Goal: Download file/media

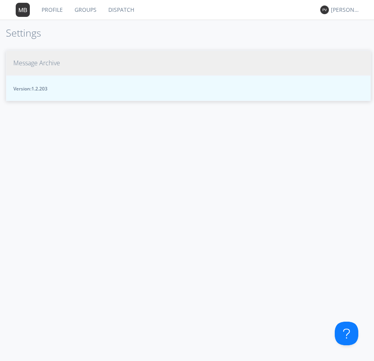
click at [49, 61] on span "Message Archive" at bounding box center [36, 63] width 47 height 9
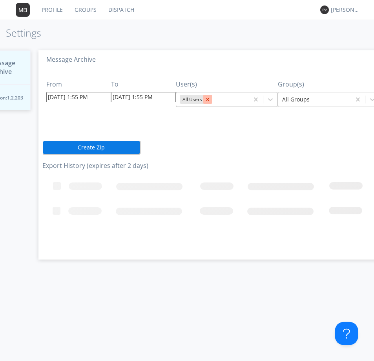
click at [206, 100] on icon "Remove All Users" at bounding box center [207, 99] width 3 height 3
click at [267, 98] on icon at bounding box center [271, 99] width 8 height 8
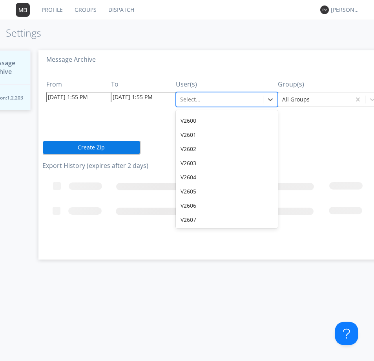
scroll to position [9349, 0]
click at [204, 213] on div "V2623" at bounding box center [227, 220] width 102 height 14
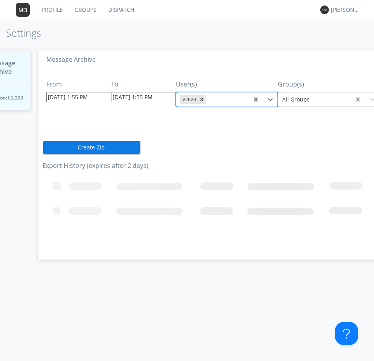
drag, startPoint x: 354, startPoint y: 100, endPoint x: 362, endPoint y: 101, distance: 8.3
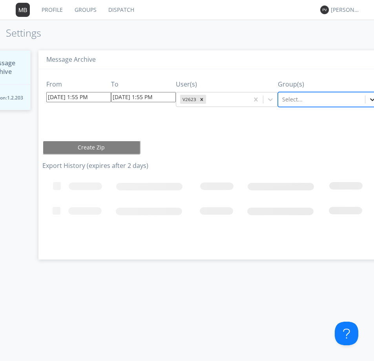
click at [370, 99] on icon at bounding box center [372, 99] width 5 height 3
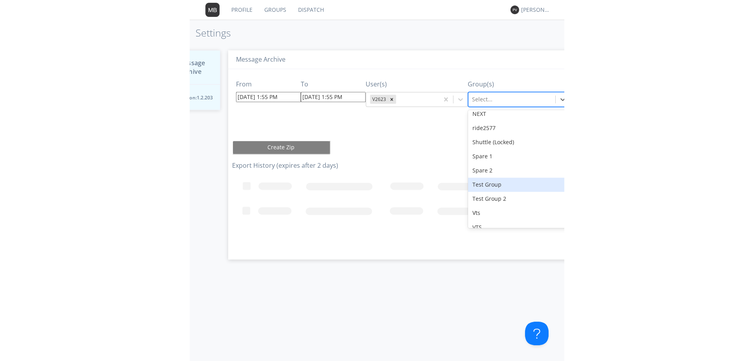
scroll to position [69, 0]
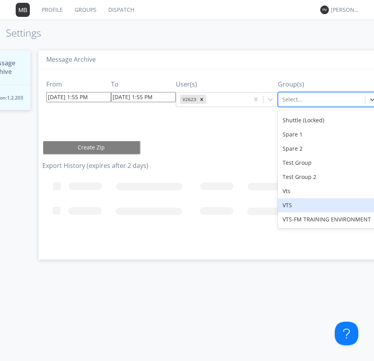
click at [312, 203] on div "VTS" at bounding box center [329, 205] width 102 height 14
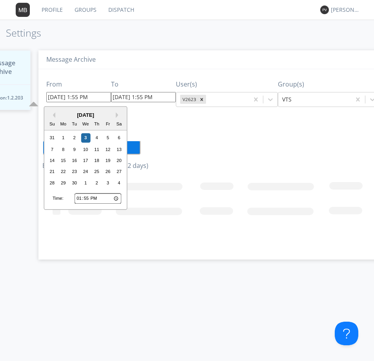
click at [99, 97] on input "09/03/2025 1:55 PM" at bounding box center [78, 97] width 65 height 10
click at [80, 200] on input "13:55" at bounding box center [98, 198] width 47 height 10
type input "16:55"
type input "09/03/2025 4:55 PM"
type input "09/03/2025 1:56 PM"
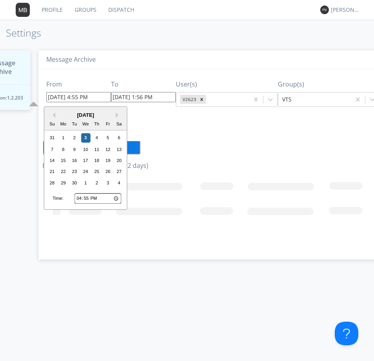
type input "16:04"
type input "09/03/2025 4:04 PM"
type input "16:40"
click at [73, 135] on div "2" at bounding box center [74, 137] width 9 height 9
type input "09/02/2025 4:40 PM"
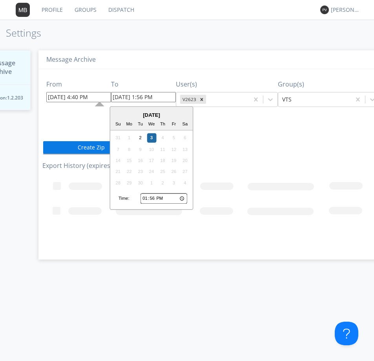
click at [165, 100] on input "09/03/2025 1:56 PM" at bounding box center [143, 97] width 65 height 10
click at [145, 200] on input "13:56" at bounding box center [164, 198] width 47 height 10
type input "18:56"
click at [141, 137] on div "2" at bounding box center [140, 137] width 9 height 9
type input "09/02/2025 6:56 PM"
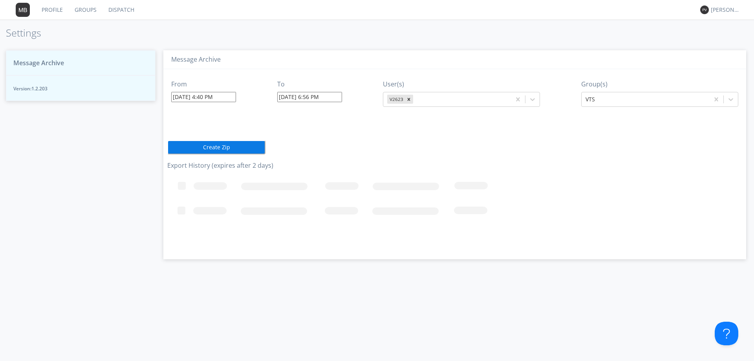
click at [220, 147] on button "Create Zip" at bounding box center [216, 147] width 98 height 14
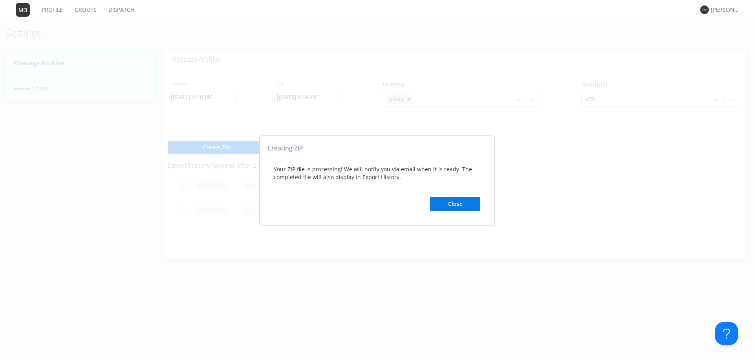
click at [374, 204] on button "Close" at bounding box center [455, 204] width 50 height 14
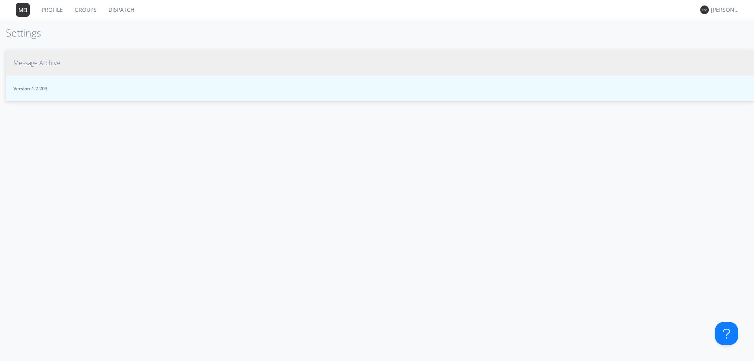
click at [50, 67] on span "Message Archive" at bounding box center [36, 63] width 47 height 9
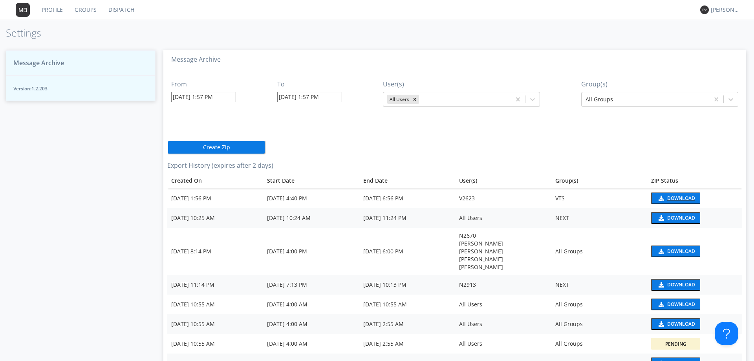
click at [680, 197] on div "Download" at bounding box center [681, 198] width 28 height 5
